Goal: Communication & Community: Answer question/provide support

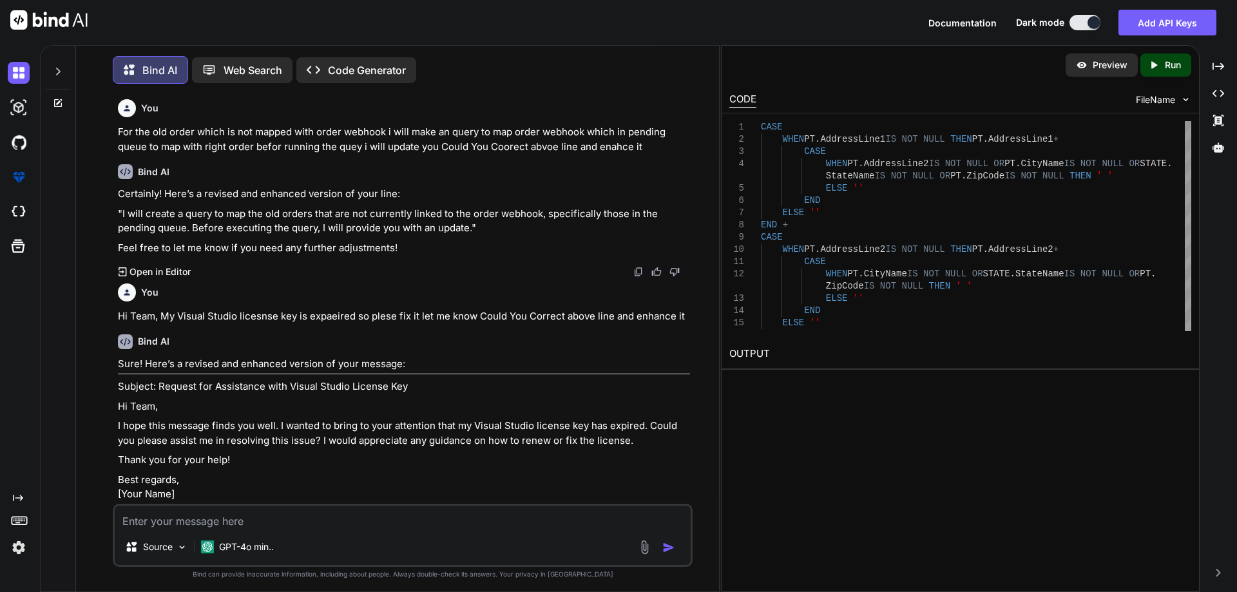
scroll to position [6371, 0]
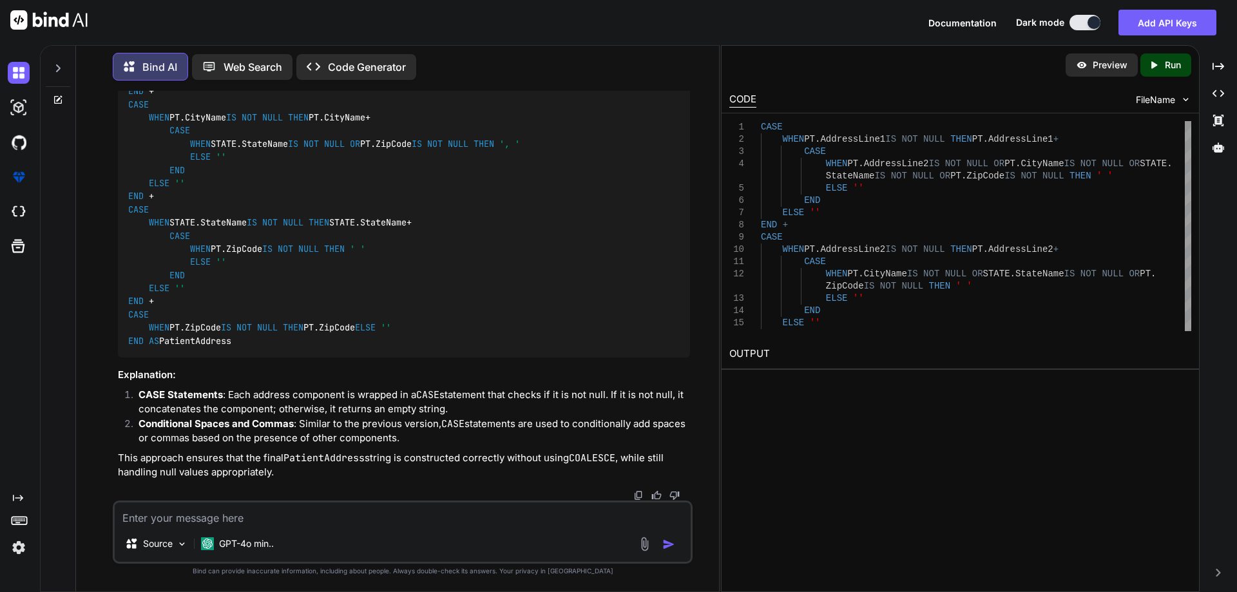
click at [209, 512] on textarea at bounding box center [403, 514] width 576 height 23
paste textarea "Select * from api_logs Where Order_Id ='200028109' Order By Id Desc"
drag, startPoint x: 392, startPoint y: 519, endPoint x: 493, endPoint y: 517, distance: 100.5
click at [493, 517] on textarea "Select * from api_logs Where Order_Id ='200028109' Order By Id Desc" at bounding box center [403, 514] width 576 height 23
click at [273, 519] on textarea "Select * from api_logs Where Order_Id ='200028109'" at bounding box center [403, 514] width 576 height 23
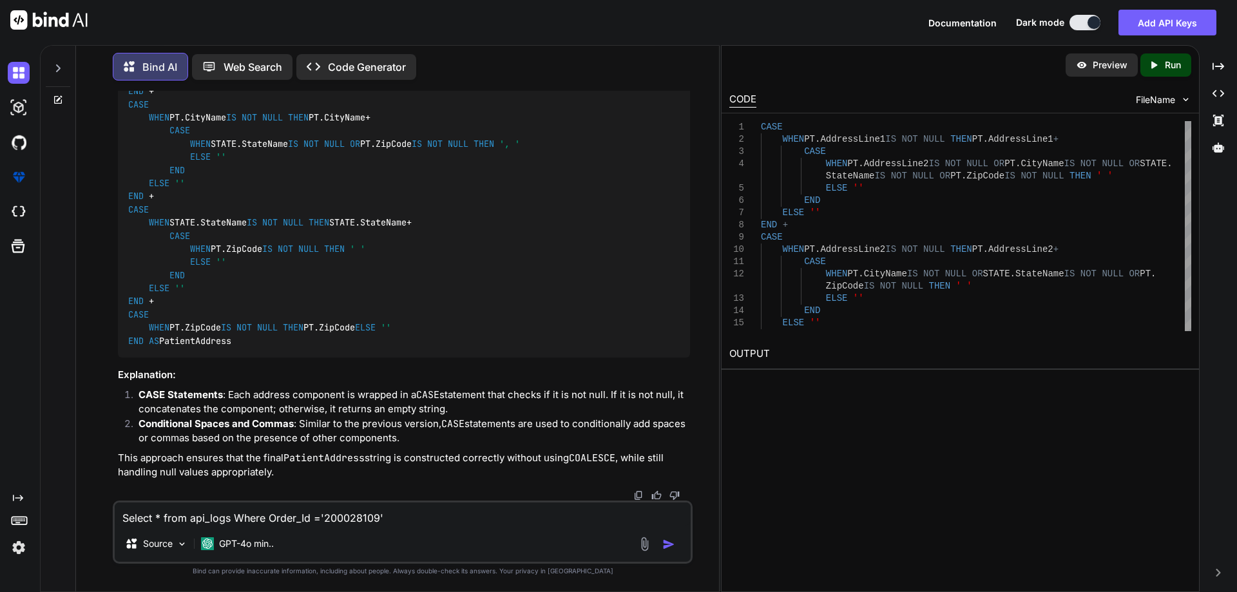
paste textarea "request_response_time"
drag, startPoint x: 569, startPoint y: 514, endPoint x: 494, endPoint y: 518, distance: 74.8
click at [494, 518] on textarea "Select * from api_logs Where request_response_time = Getdate() Order_Id ='20002…" at bounding box center [403, 514] width 576 height 23
drag, startPoint x: 452, startPoint y: 515, endPoint x: 445, endPoint y: 518, distance: 6.9
click at [445, 518] on textarea "Select * from api_logs Where request_response_time = Getdate() Order_Id" at bounding box center [403, 514] width 576 height 23
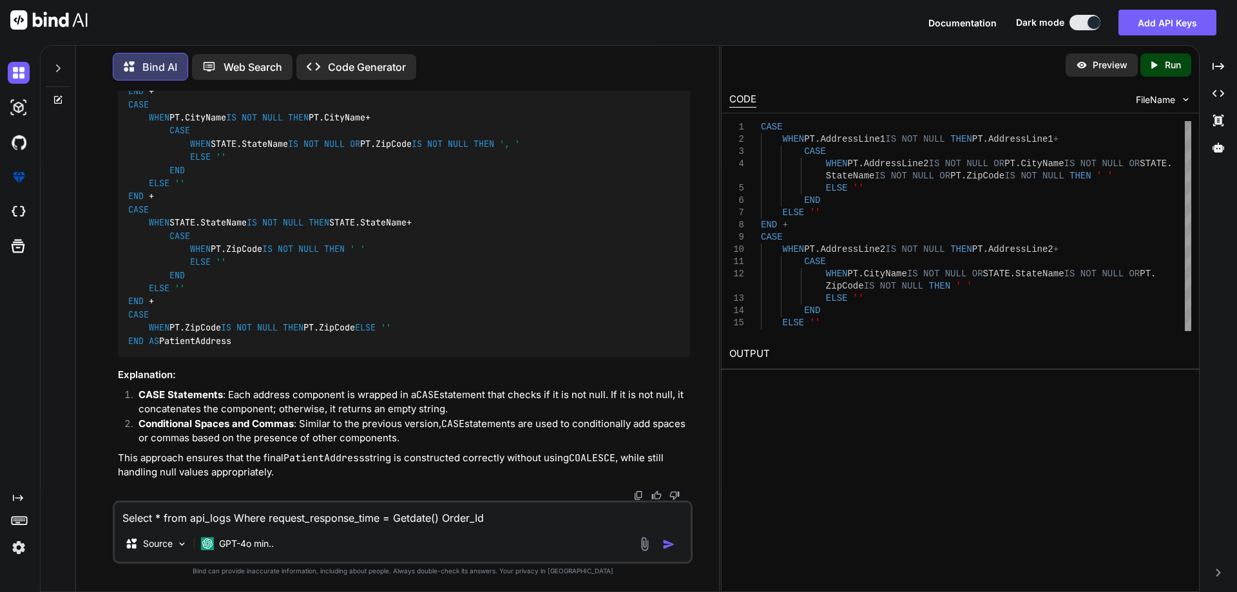
click at [445, 518] on textarea "Select * from api_logs Where request_response_time = Getdate() Order_Id" at bounding box center [403, 514] width 576 height 23
click at [559, 517] on textarea "Select * from api_logs Where request_response_time = Getdate() And Order_Id" at bounding box center [403, 514] width 576 height 23
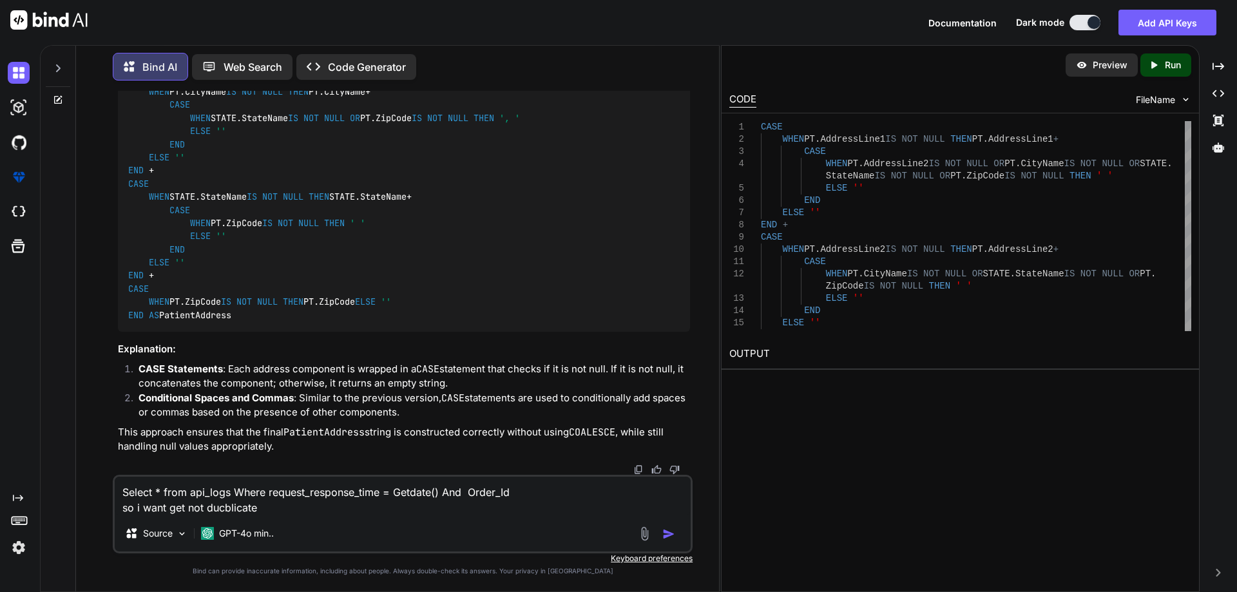
click at [493, 488] on textarea "Select * from api_logs Where request_response_time = Getdate() And Order_Id so …" at bounding box center [403, 496] width 576 height 39
click at [278, 508] on textarea "Select * from api_logs Where request_response_time = Getdate() And Order_Id so …" at bounding box center [403, 496] width 576 height 39
paste textarea "Order_Id"
click at [168, 509] on textarea "Select * from api_logs Where request_response_time = Getdate() And Order_Id so …" at bounding box center [403, 496] width 576 height 39
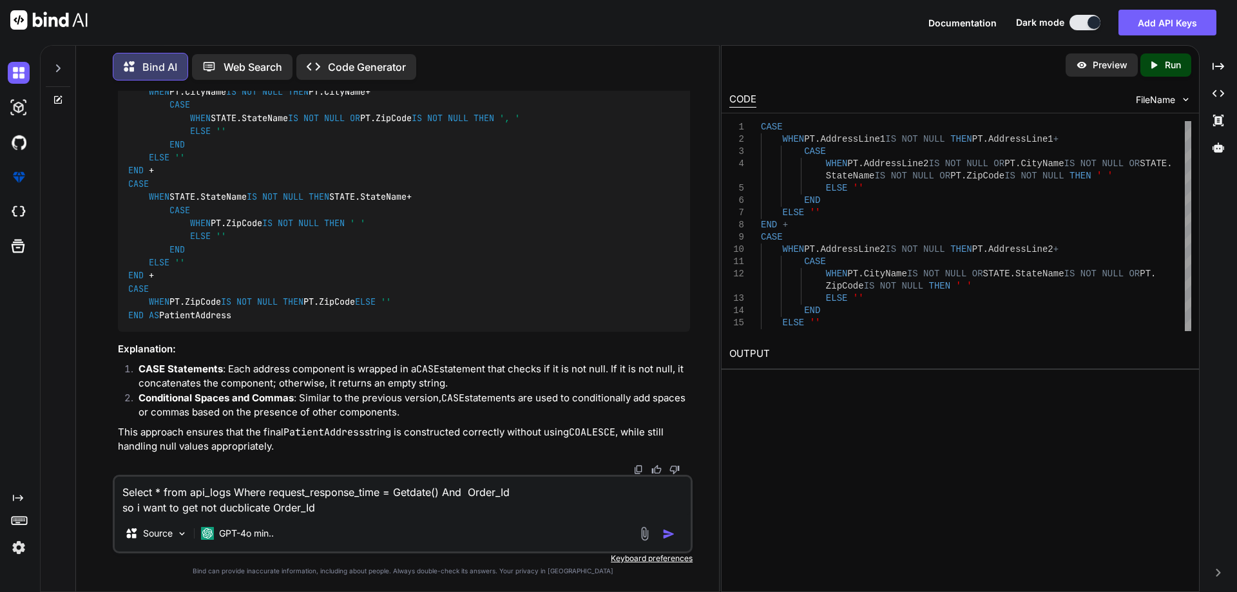
click at [347, 510] on textarea "Select * from api_logs Where request_response_time = Getdate() And Order_Id so …" at bounding box center [403, 496] width 576 height 39
type textarea "Select * from api_logs Where request_response_time = Getdate() And Order_Id so …"
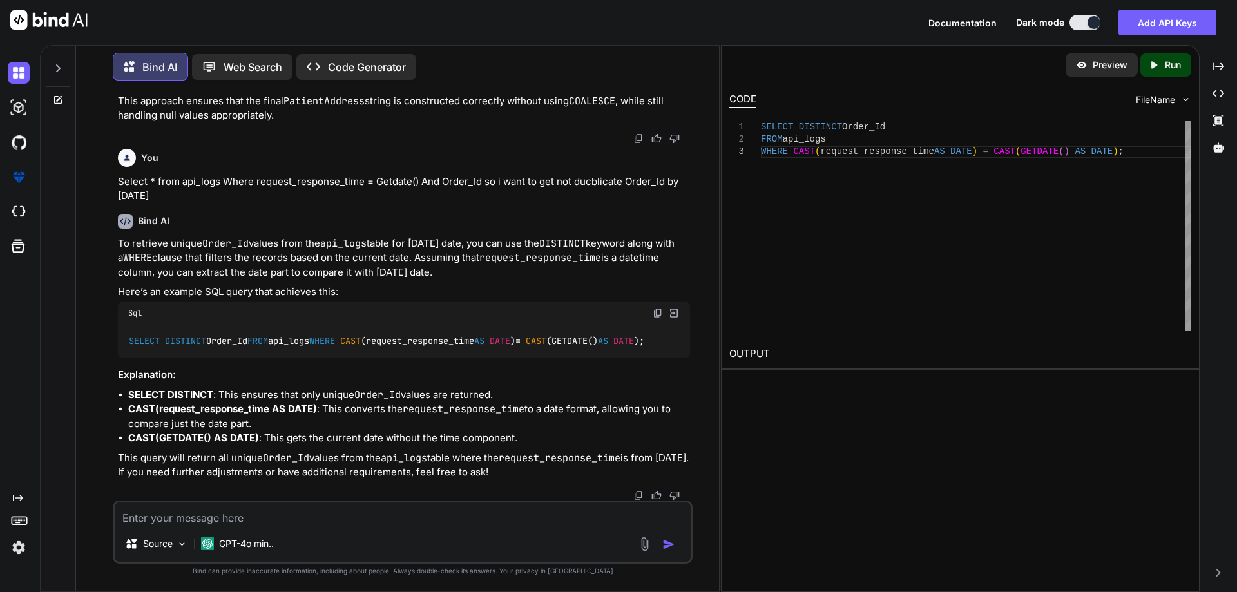
scroll to position [7088, 0]
click at [245, 503] on textarea at bounding box center [403, 514] width 576 height 23
click at [195, 388] on strong "SELECT DISTINCT" at bounding box center [170, 394] width 85 height 12
copy strong "DISTINCT"
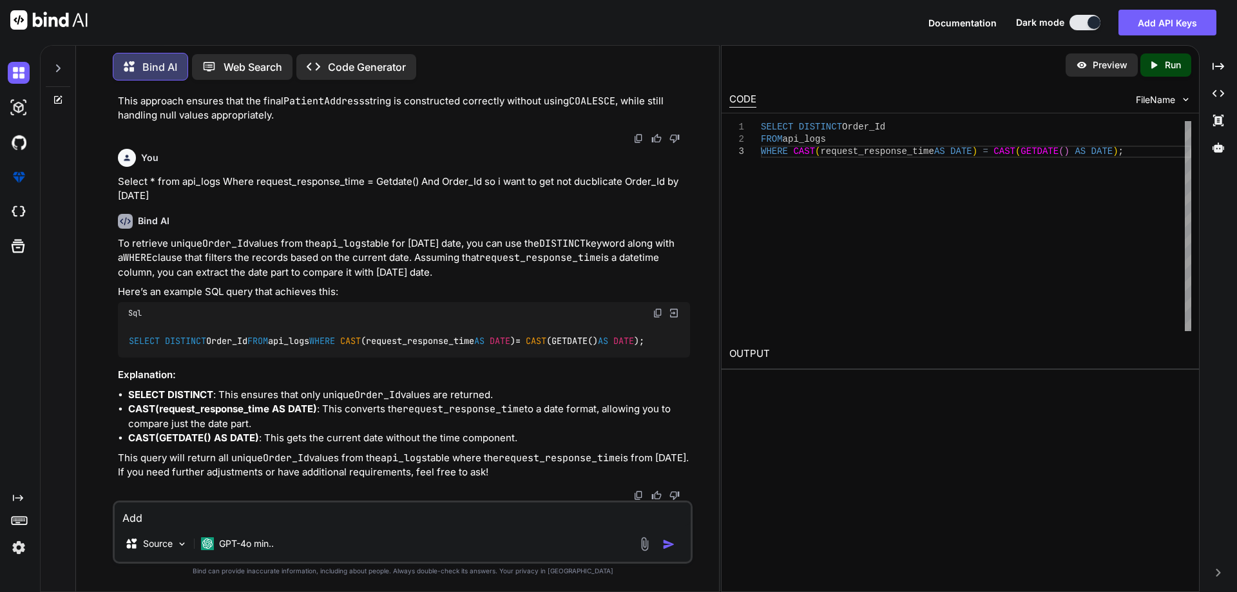
click at [186, 511] on textarea "Add" at bounding box center [403, 514] width 576 height 23
paste textarea "DISTINCT"
click at [378, 398] on code "Order_Id" at bounding box center [377, 394] width 46 height 13
copy li "Order_Id"
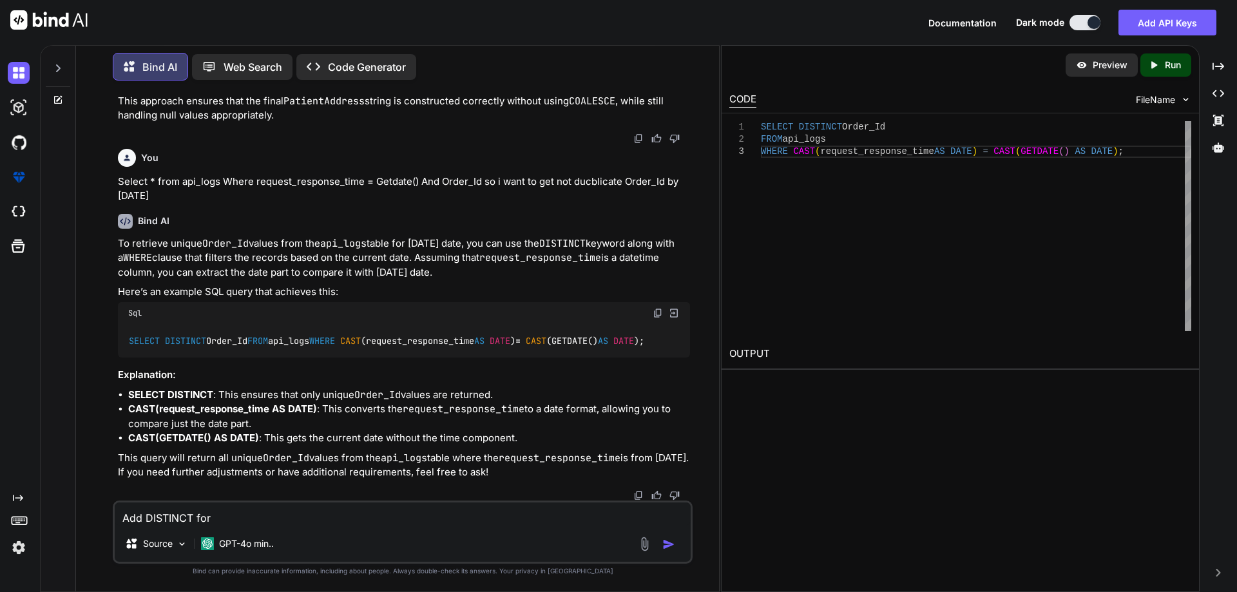
drag, startPoint x: 249, startPoint y: 506, endPoint x: 249, endPoint y: 524, distance: 18.7
click at [249, 508] on textarea "Add DISTINCT for" at bounding box center [403, 514] width 576 height 23
paste textarea "Order_Id"
type textarea "Add DISTINCT for Order_Id"
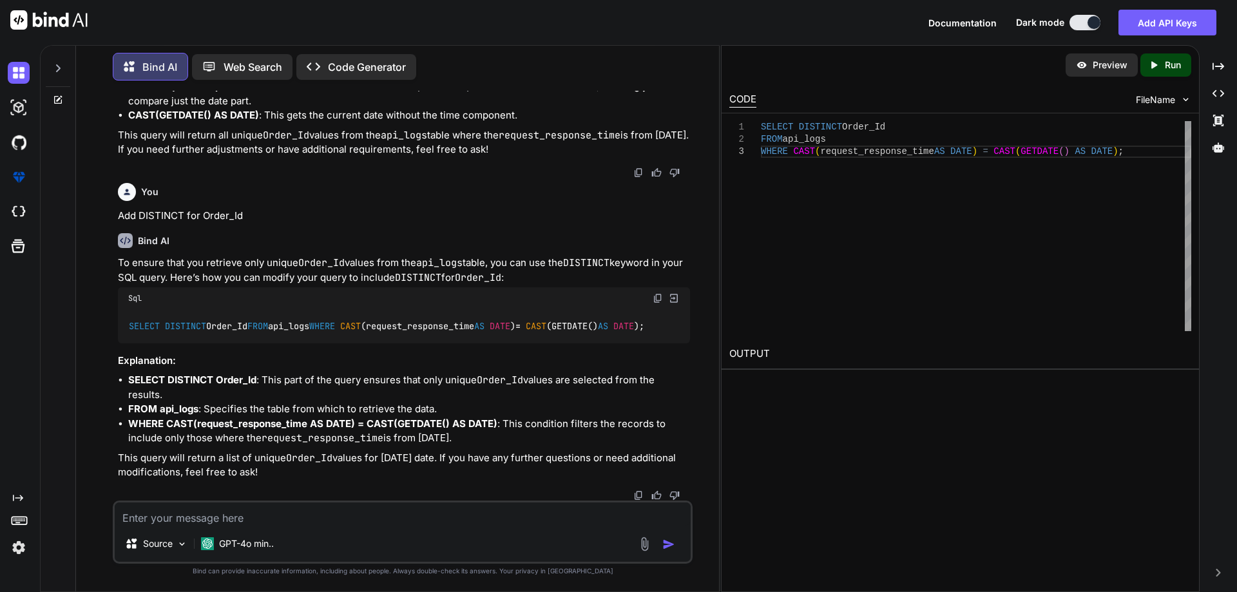
scroll to position [7115, 0]
click at [268, 518] on textarea at bounding box center [403, 514] width 576 height 23
paste textarea "SELECT DISTINCT Order_Id FROM api_logs WHERE CAST(request_response_time AS DATE…"
type textarea "SELECT DISTINCT Order_Id FROM api_logs WHERE CAST(request_response_time AS DATE…"
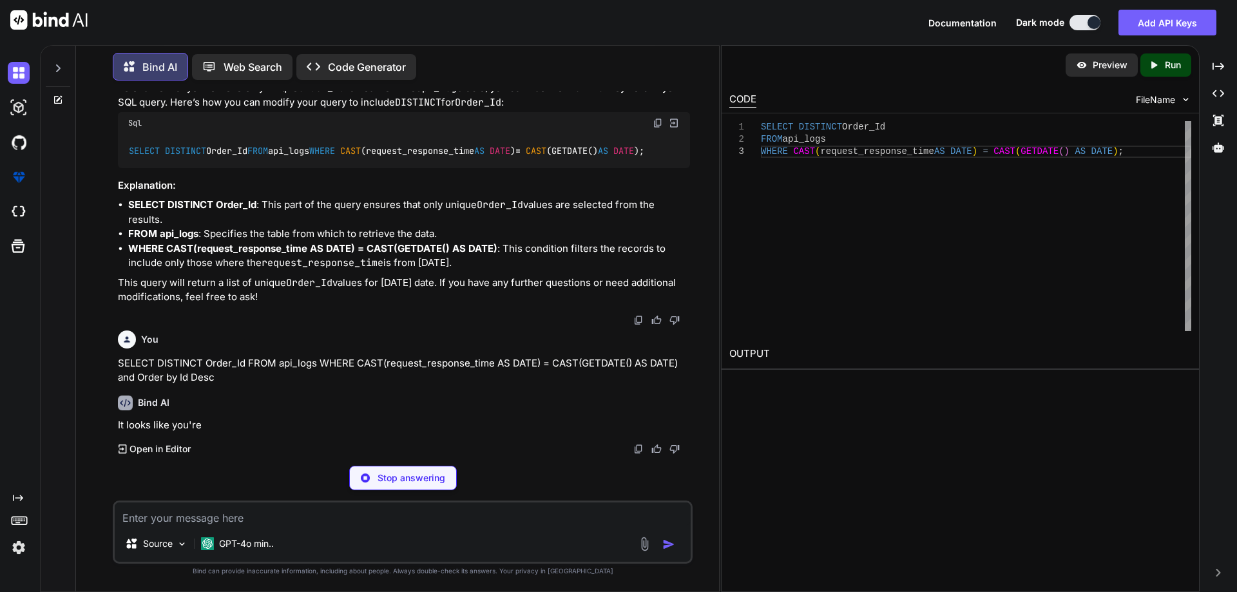
scroll to position [7588, 0]
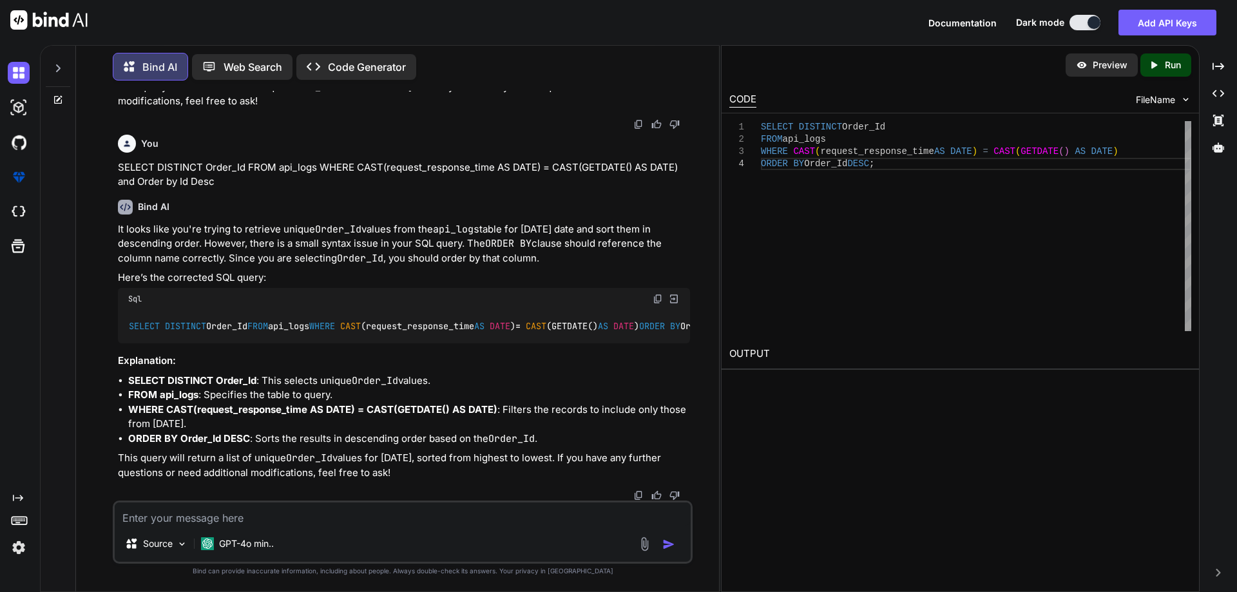
click at [316, 521] on textarea at bounding box center [403, 514] width 576 height 23
type textarea "t"
paste textarea "Do you all agree with this assessment? Root cause: not a ScriptCo API issue, bu…"
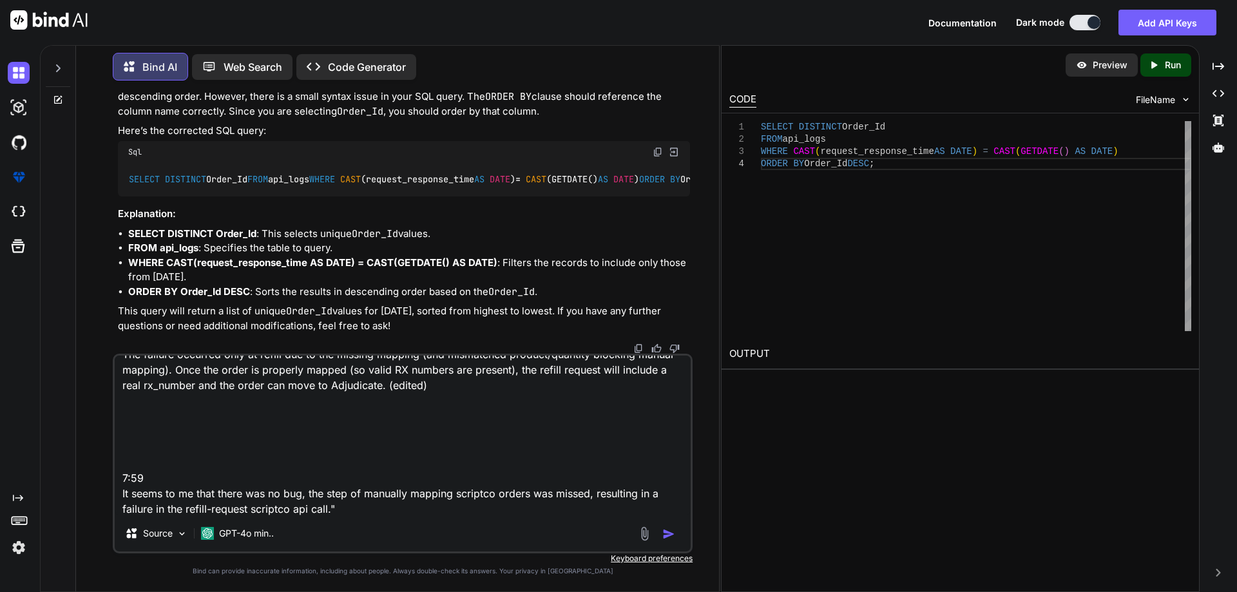
drag, startPoint x: 167, startPoint y: 479, endPoint x: 122, endPoint y: 478, distance: 45.1
click at [122, 478] on textarea "This is calient response "Do you all agree with this assessment? Root cause: no…" at bounding box center [403, 436] width 576 height 160
drag, startPoint x: 144, startPoint y: 477, endPoint x: 145, endPoint y: 400, distance: 76.7
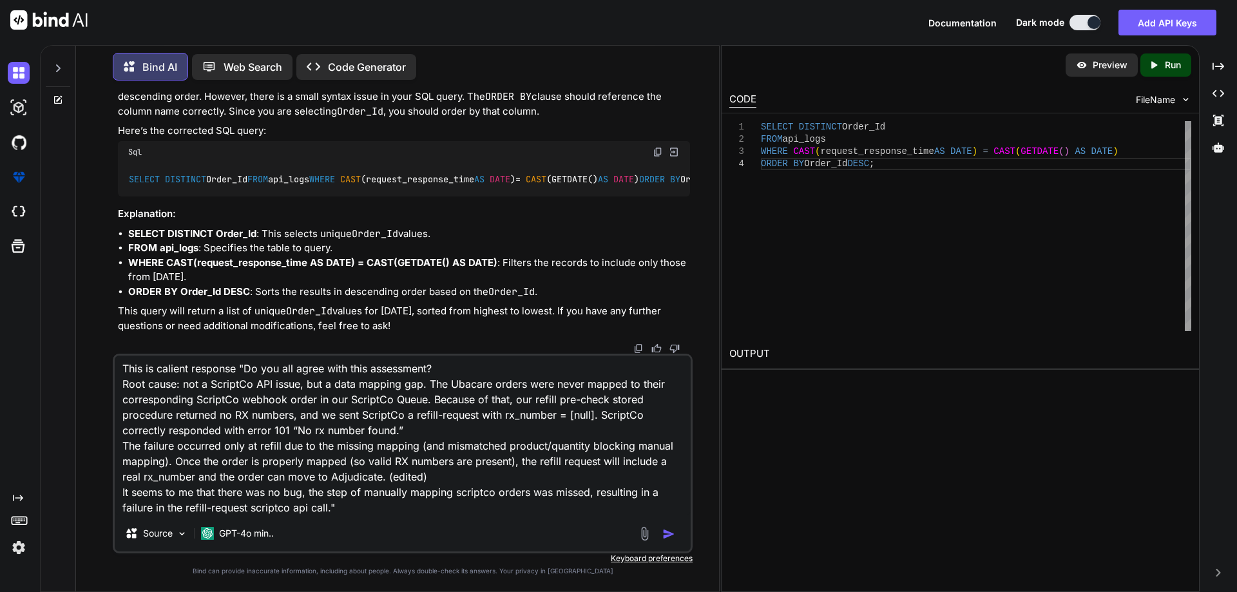
scroll to position [0, 0]
click at [360, 512] on textarea "This is client response "Do you all agree with this assessment? Root cause: not…" at bounding box center [403, 436] width 576 height 160
click at [539, 508] on textarea "This is client response "Do you all agree with this assessment? Root cause: not…" at bounding box center [403, 436] width 576 height 160
paste textarea "Yes I agree with you. some of the old order which is not mapped with right orde…"
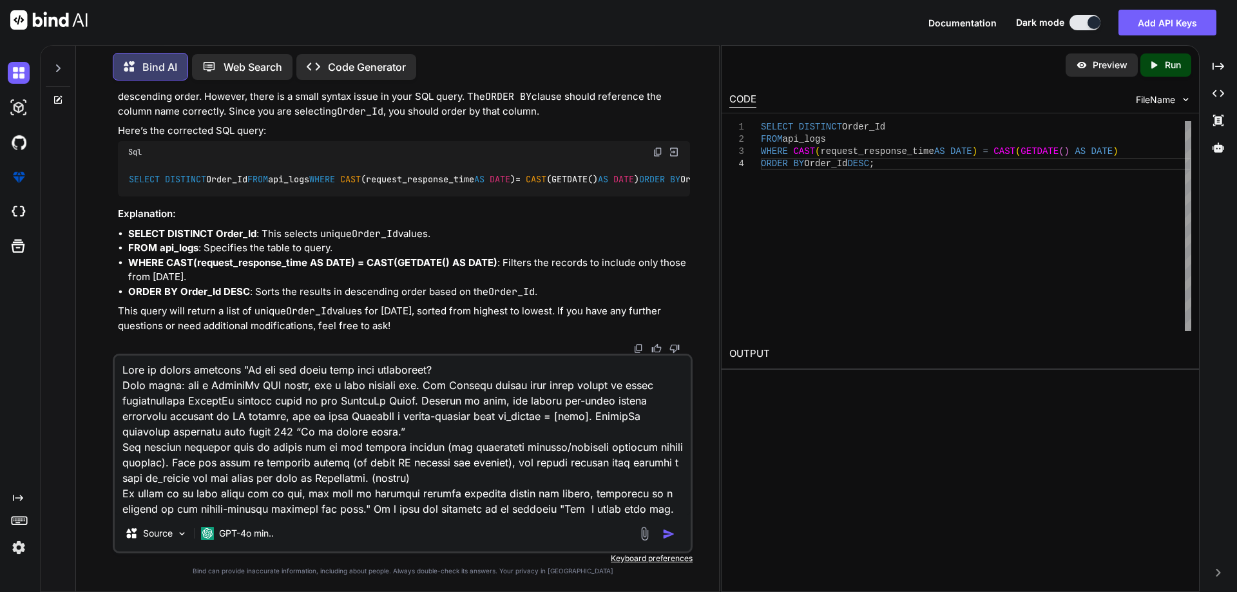
scroll to position [48, 0]
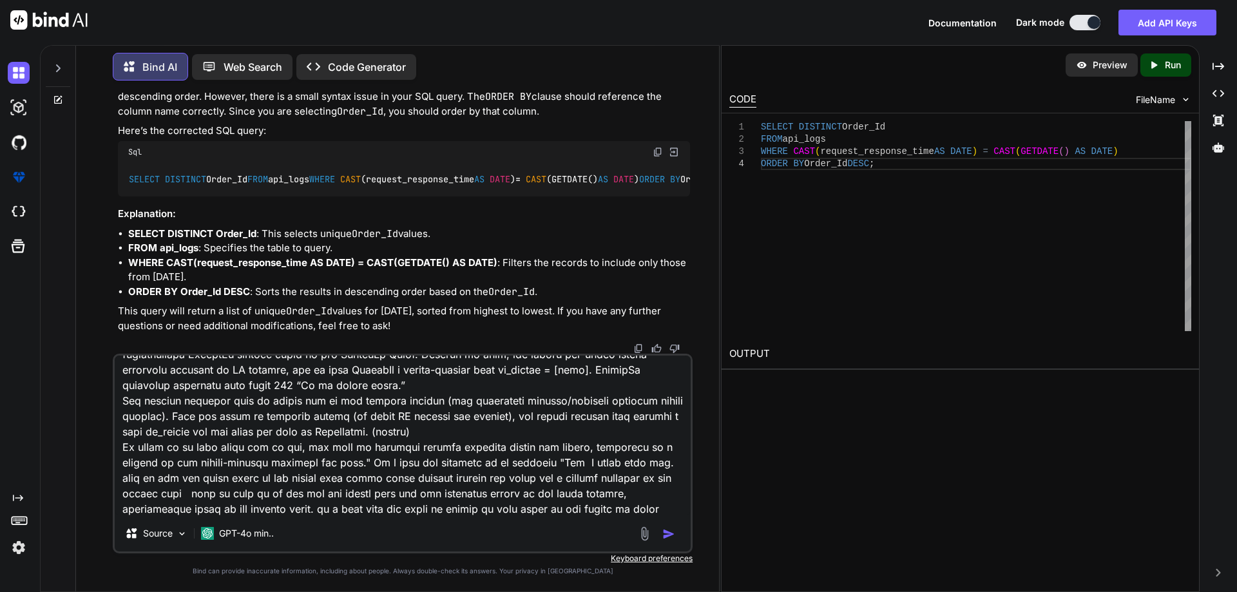
click at [667, 507] on textarea at bounding box center [403, 436] width 576 height 160
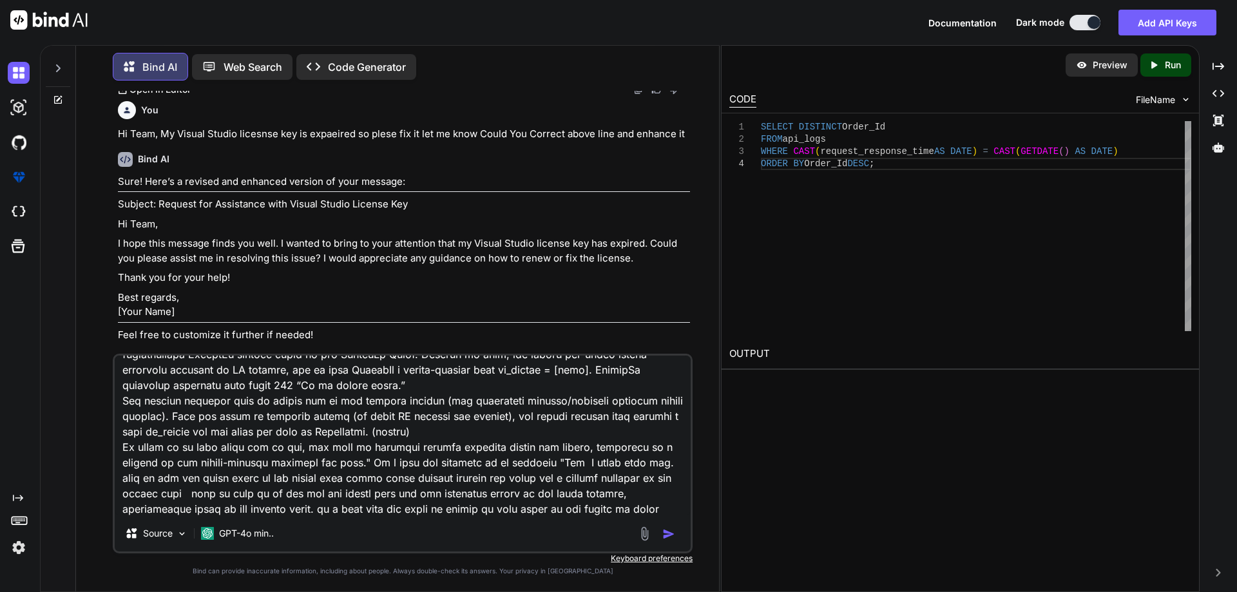
scroll to position [0, 0]
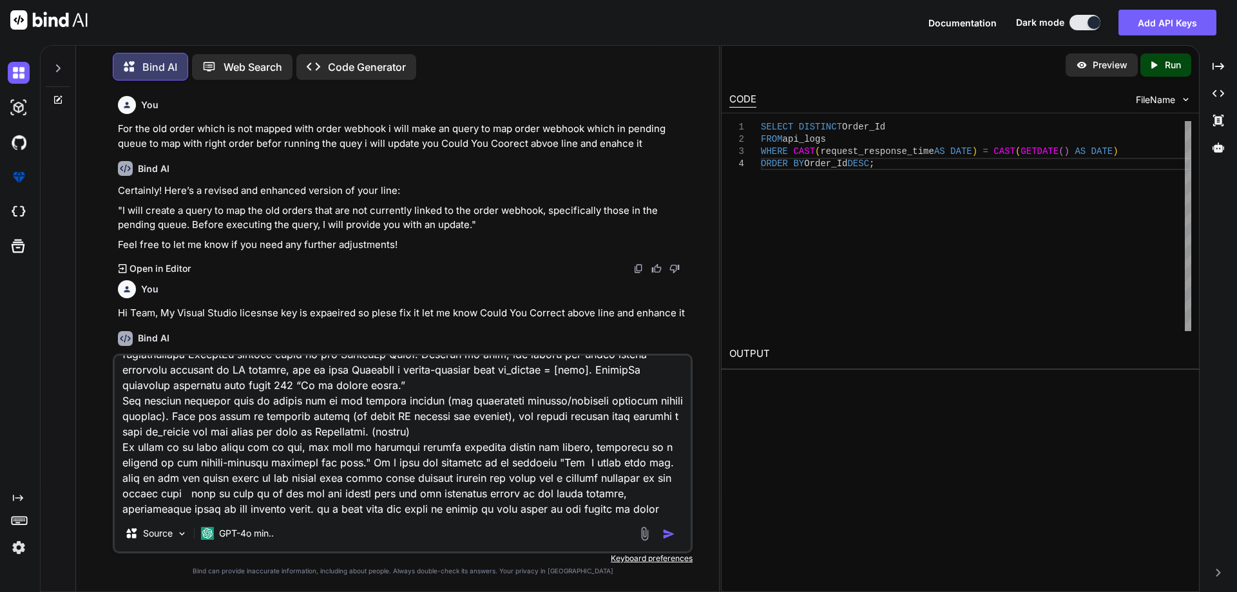
drag, startPoint x: 488, startPoint y: 140, endPoint x: 474, endPoint y: 142, distance: 14.9
click at [488, 140] on p "For the old order which is not mapped with order webhook i will make an query t…" at bounding box center [404, 136] width 572 height 29
drag, startPoint x: 442, startPoint y: 143, endPoint x: 640, endPoint y: 146, distance: 197.8
click at [640, 146] on p "For the old order which is not mapped with order webhook i will make an query t…" at bounding box center [404, 136] width 572 height 29
copy p "Could You Coorect abvoe line and enahce it"
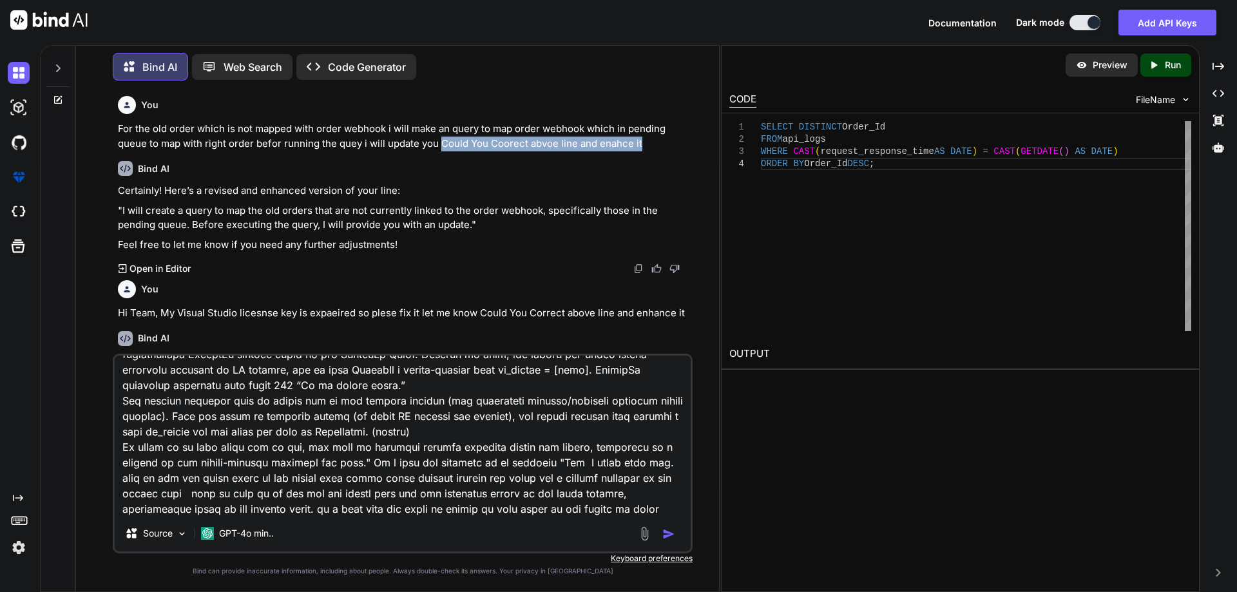
scroll to position [49, 0]
click at [664, 510] on textarea at bounding box center [403, 436] width 576 height 160
paste textarea "Could You Coorect abvoe line and enahce it"
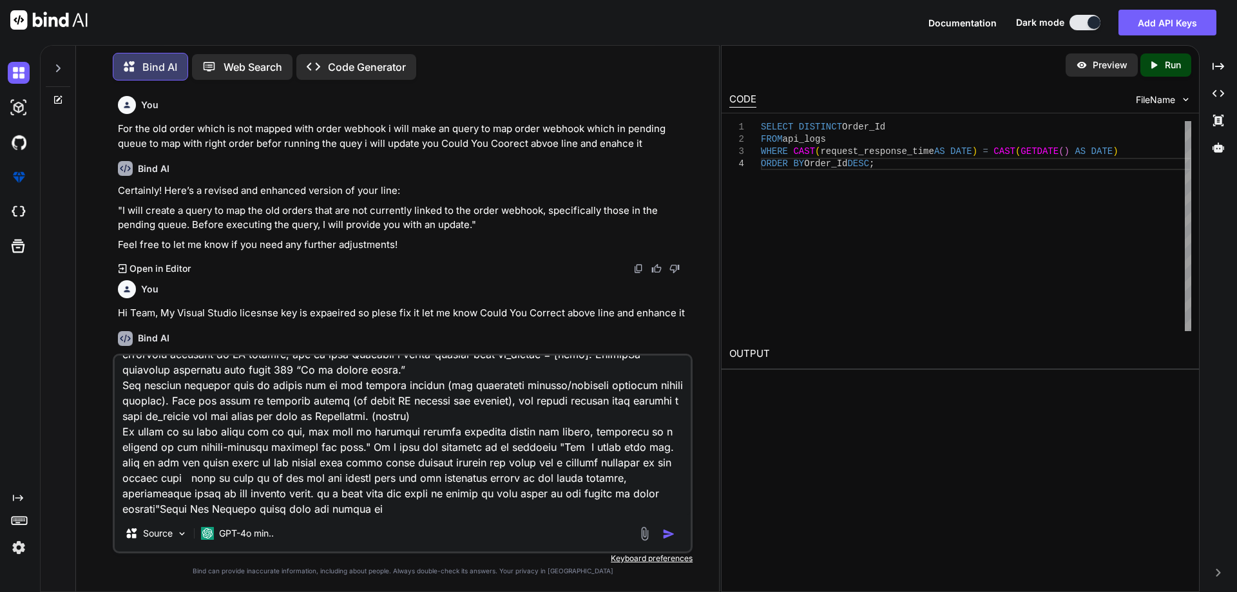
click at [289, 507] on textarea at bounding box center [403, 436] width 576 height 160
click at [283, 508] on textarea at bounding box center [403, 436] width 576 height 160
click at [285, 511] on textarea at bounding box center [403, 436] width 576 height 160
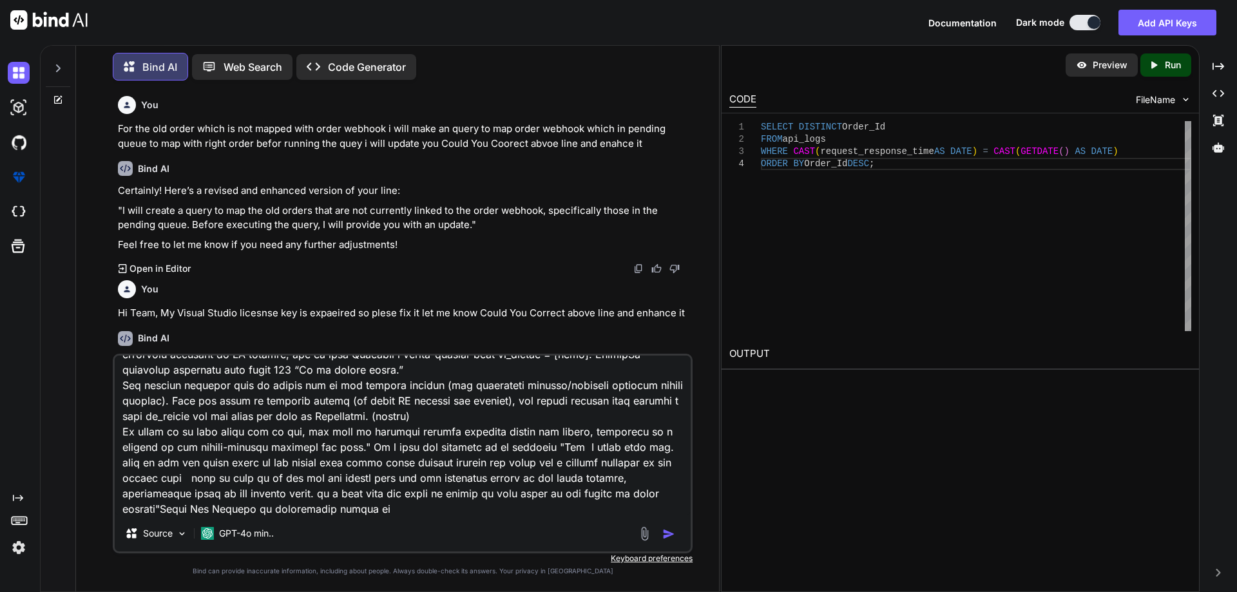
type textarea "Lore ip dolors ametcons "Ad eli sed doeiu temp inci utlaboreet? Dolo magna: ali…"
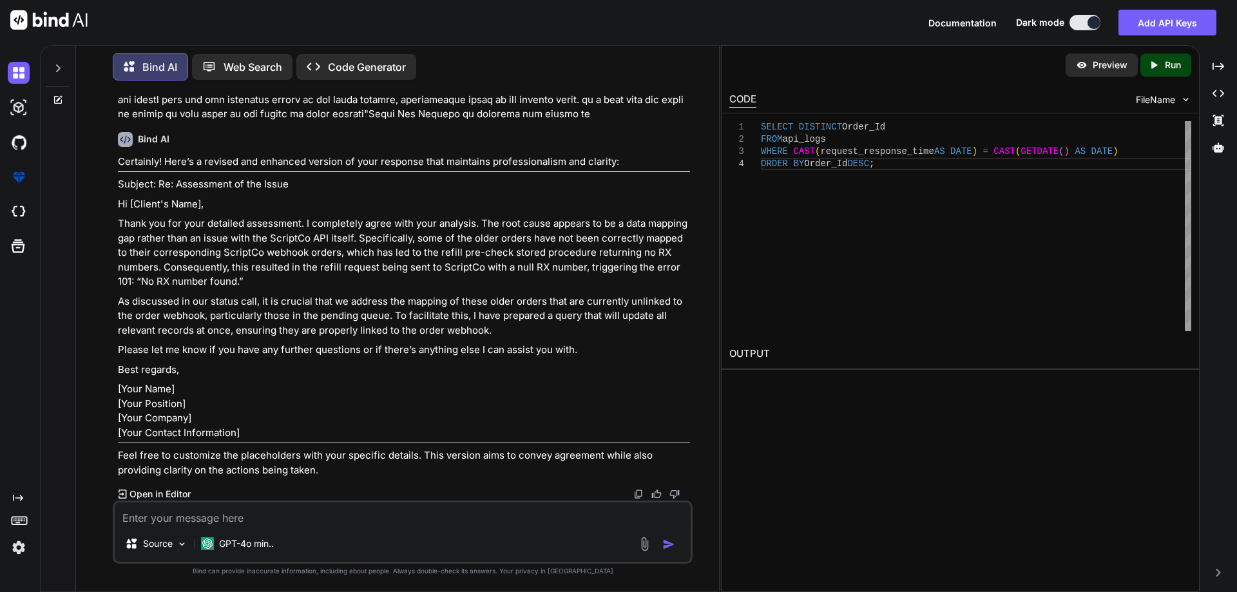
scroll to position [8323, 0]
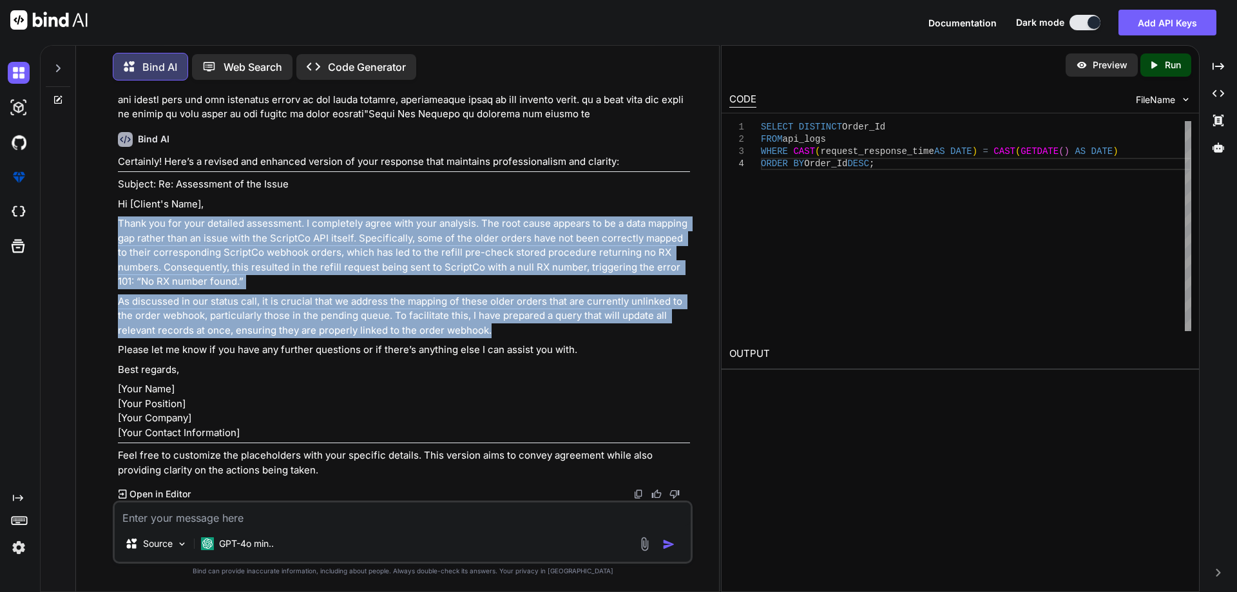
drag, startPoint x: 489, startPoint y: 426, endPoint x: 117, endPoint y: 318, distance: 387.6
click at [117, 318] on div "You For the old order which is not mapped with order webhook i will make an que…" at bounding box center [403, 296] width 577 height 410
copy div "Thank you for your detailed assessment. I completely agree with your analysis. …"
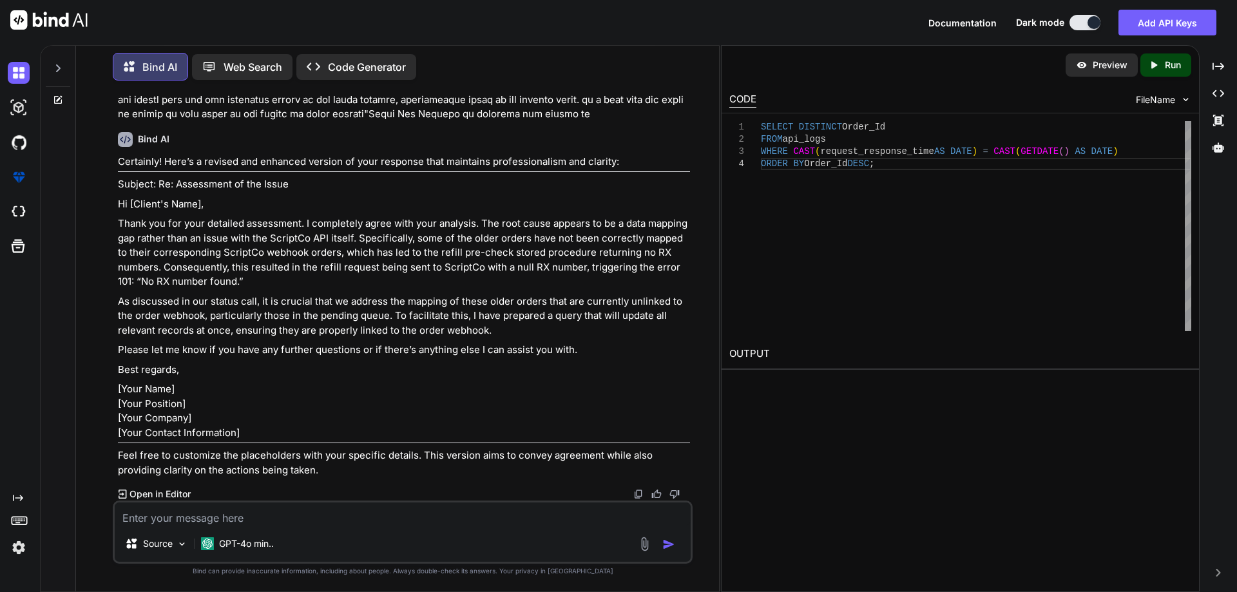
click at [347, 518] on textarea at bounding box center [403, 514] width 576 height 23
click at [155, 519] on textarea "This is respnnse we get from client" at bounding box center [403, 514] width 576 height 23
click at [153, 515] on textarea "This is response we get from client" at bounding box center [403, 514] width 576 height 23
click at [221, 520] on textarea "This is the response we get from client" at bounding box center [403, 514] width 576 height 23
paste textarea "Excellent! It may also help to improve error messages to user's in the UI. [PER…"
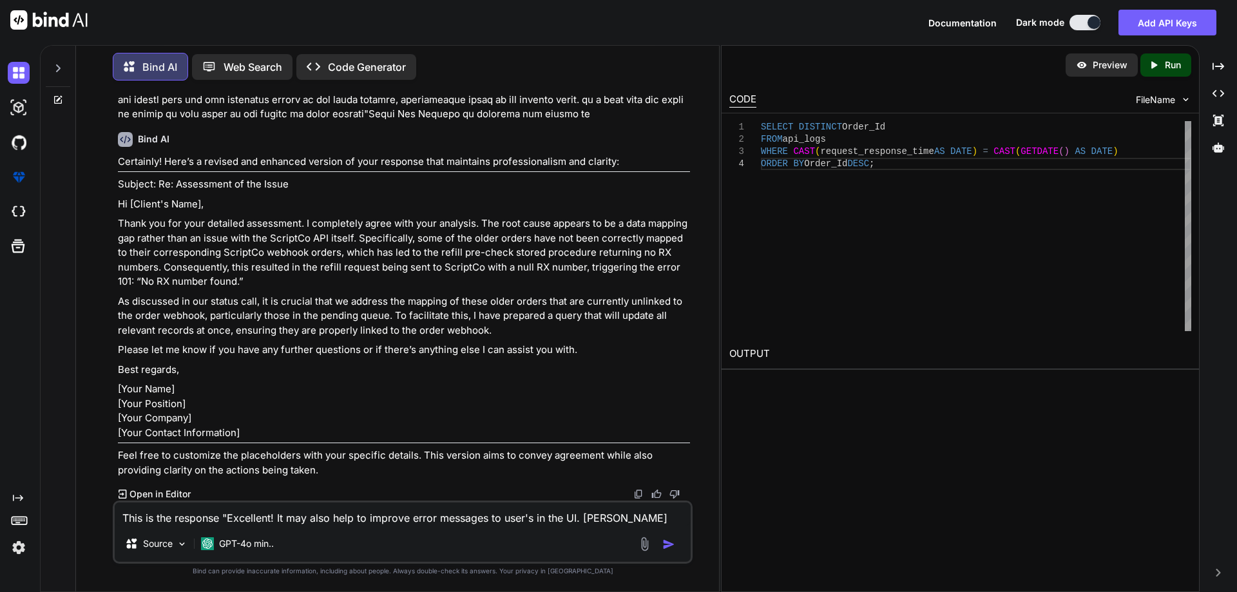
scroll to position [1, 0]
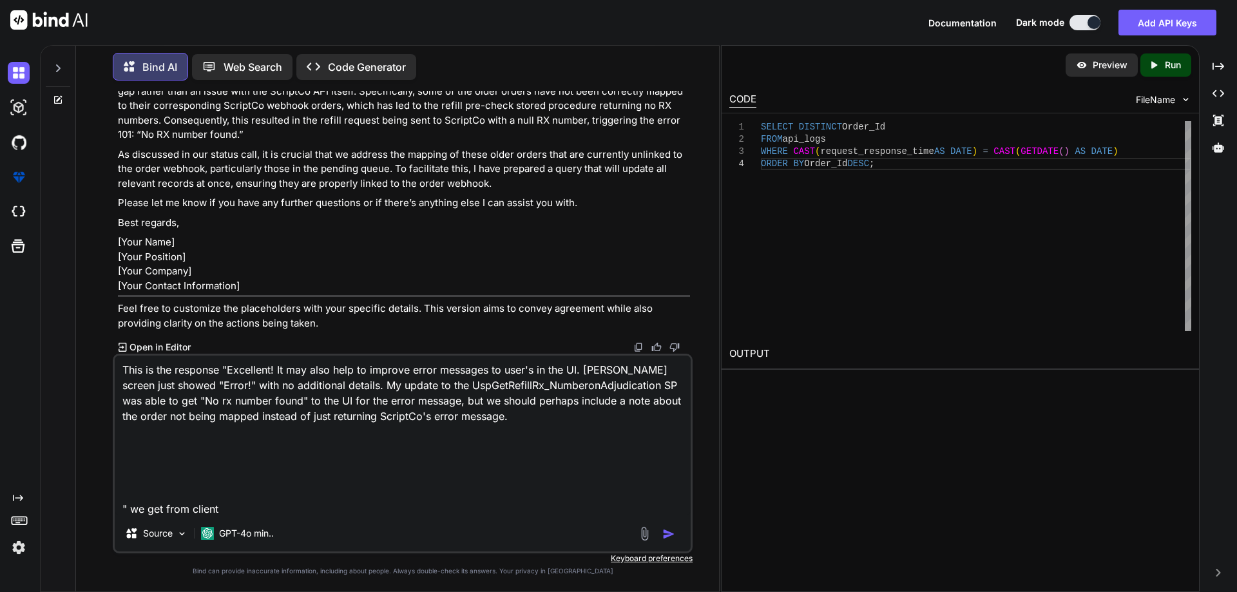
click at [502, 419] on textarea "This is the response "Excellent! It may also help to improve error messages to …" at bounding box center [403, 436] width 576 height 160
drag, startPoint x: 146, startPoint y: 495, endPoint x: 141, endPoint y: 433, distance: 62.0
click at [141, 433] on textarea "This is the response "Excellent! It may also help to improve error messages to …" at bounding box center [403, 436] width 576 height 160
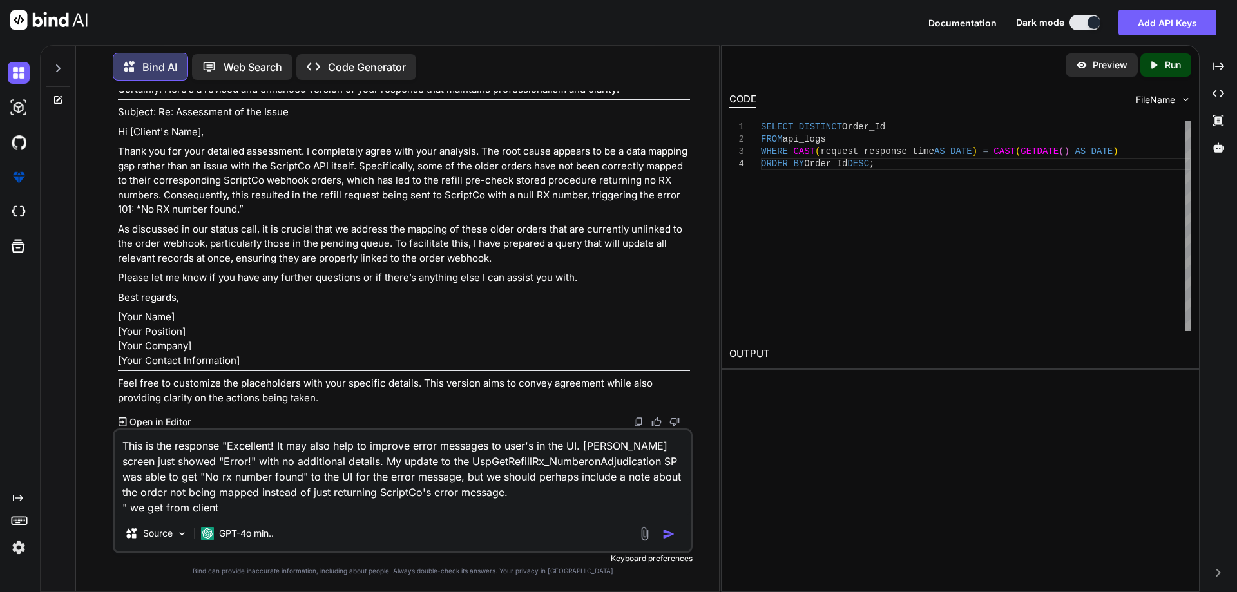
click at [218, 508] on textarea "This is the response "Excellent! It may also help to improve error messages to …" at bounding box center [403, 472] width 576 height 85
paste textarea "Yes [DATE] we can sedule a call to discuss the issue and made the query so you …"
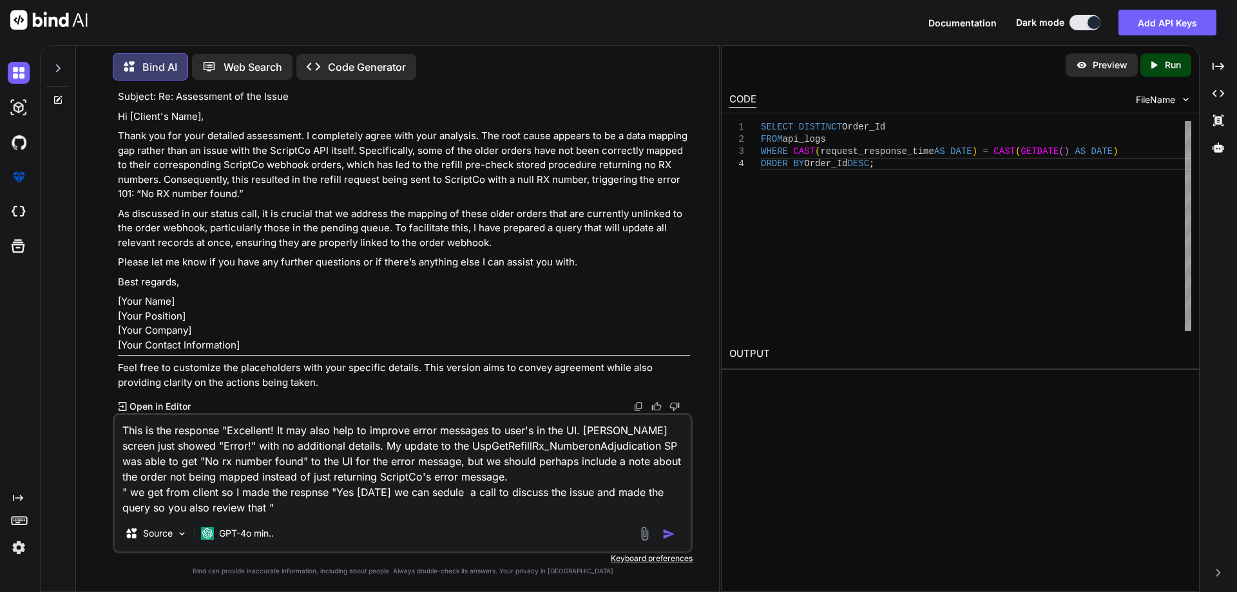
drag, startPoint x: 375, startPoint y: 206, endPoint x: 588, endPoint y: 210, distance: 213.3
copy p "Could You Coorect my response and enahce it"
click at [311, 506] on textarea "This is the response "Excellent! It may also help to improve error messages to …" at bounding box center [403, 465] width 576 height 101
paste textarea "Could You Coorect my response and enahce it"
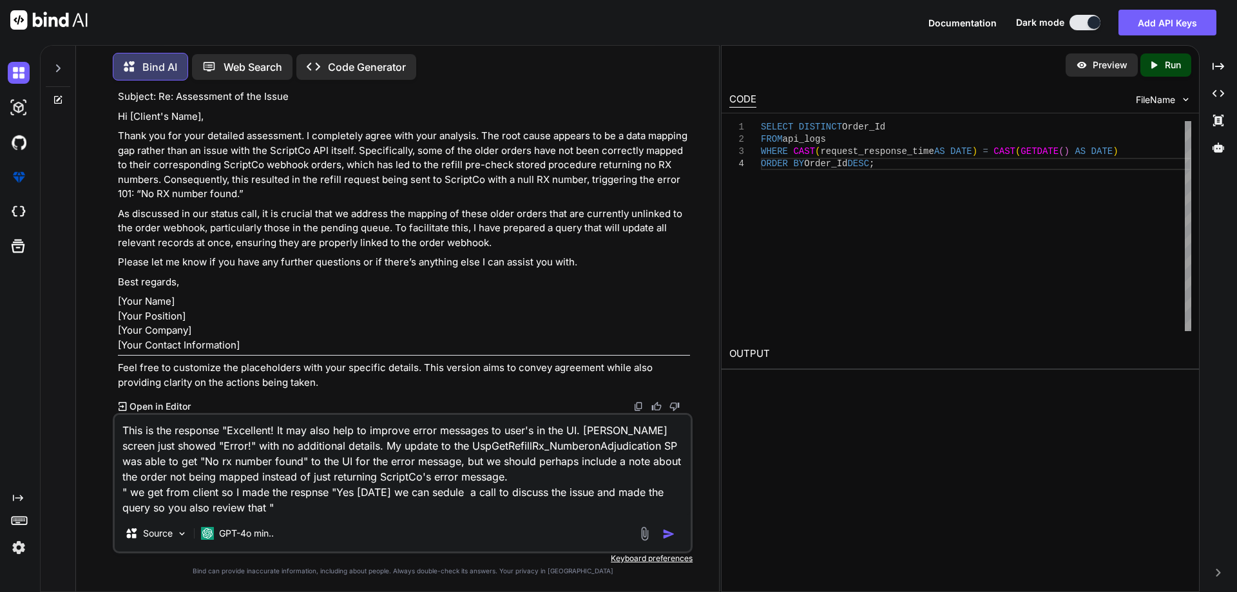
type textarea "This is the response "Excellent! It may also help to improve error messages to …"
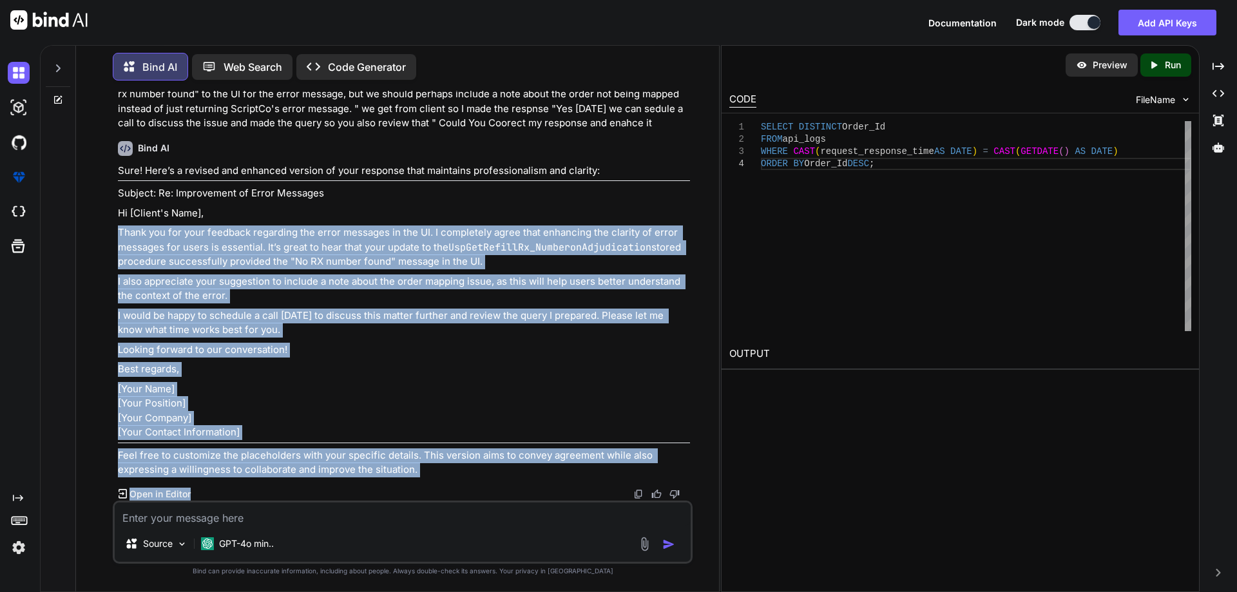
scroll to position [8978, 0]
drag, startPoint x: 115, startPoint y: 392, endPoint x: 295, endPoint y: 280, distance: 211.8
click at [295, 280] on div "You For the old order which is not mapped with order webhook i will make an que…" at bounding box center [403, 296] width 577 height 410
copy div "Thank you for your feedback regarding the error messages in the UI. I completel…"
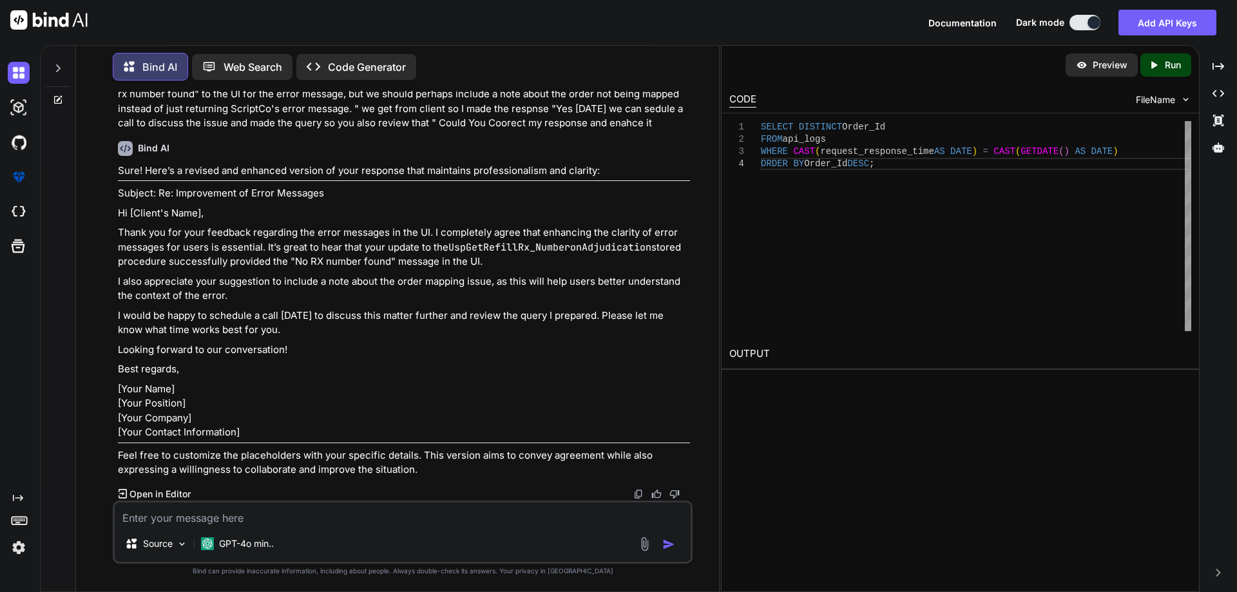
click at [450, 517] on textarea at bounding box center [403, 514] width 576 height 23
paste textarea "Sounds good. I'm hopping off for the day. Have a good weekend!"
type textarea "Sounds good. I'm hopping off for the day. Have a good weekend! how sould reply …"
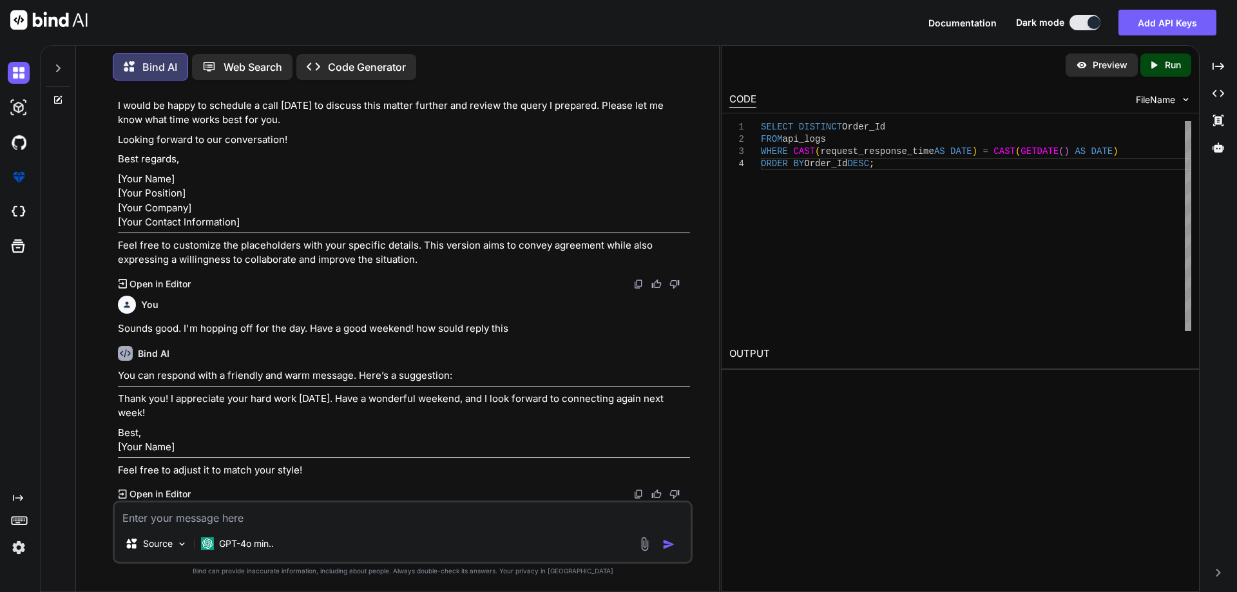
scroll to position [9188, 0]
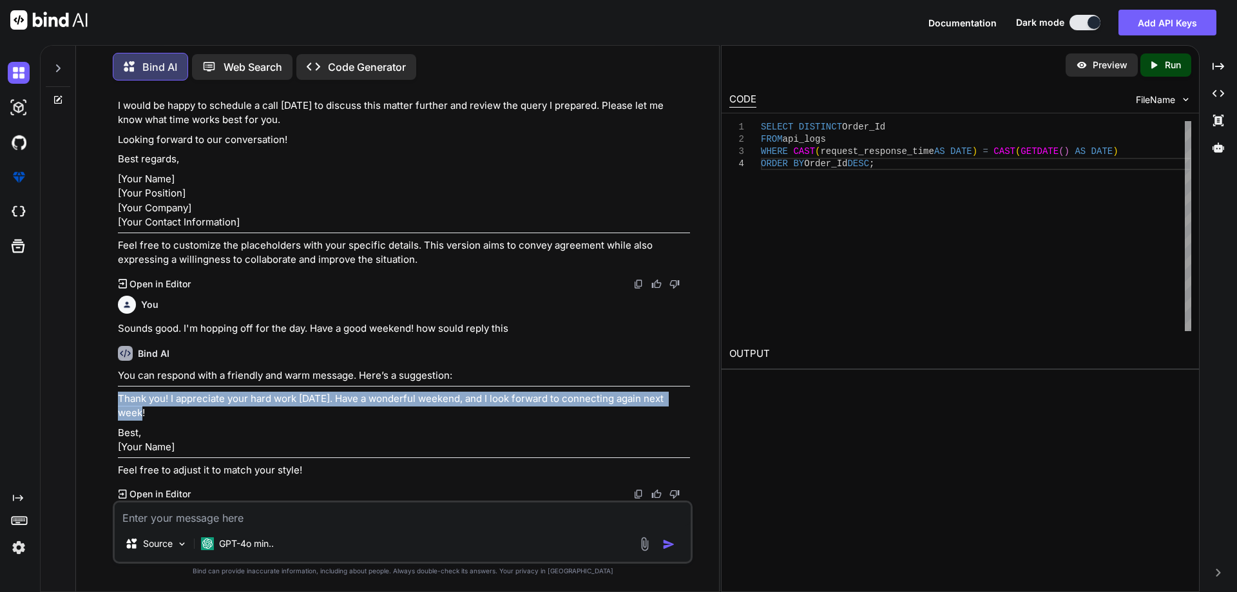
drag, startPoint x: 114, startPoint y: 400, endPoint x: 688, endPoint y: 401, distance: 574.1
click at [688, 401] on div "You For the old order which is not mapped with order webhook i will make an que…" at bounding box center [403, 341] width 580 height 501
copy p "Thank you! I appreciate your hard work [DATE]. Have a wonderful weekend, and I …"
